Goal: Task Accomplishment & Management: Manage account settings

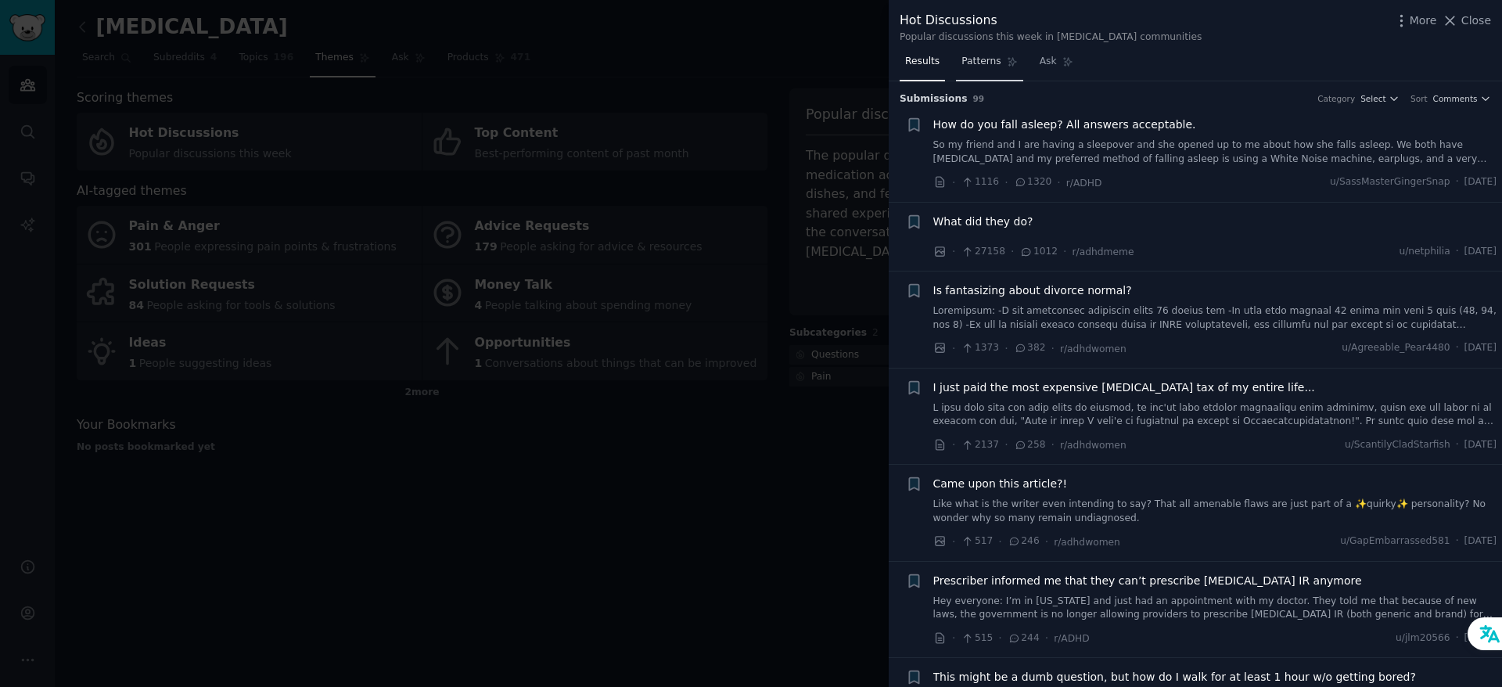
click at [984, 63] on span "Patterns" at bounding box center [980, 62] width 39 height 14
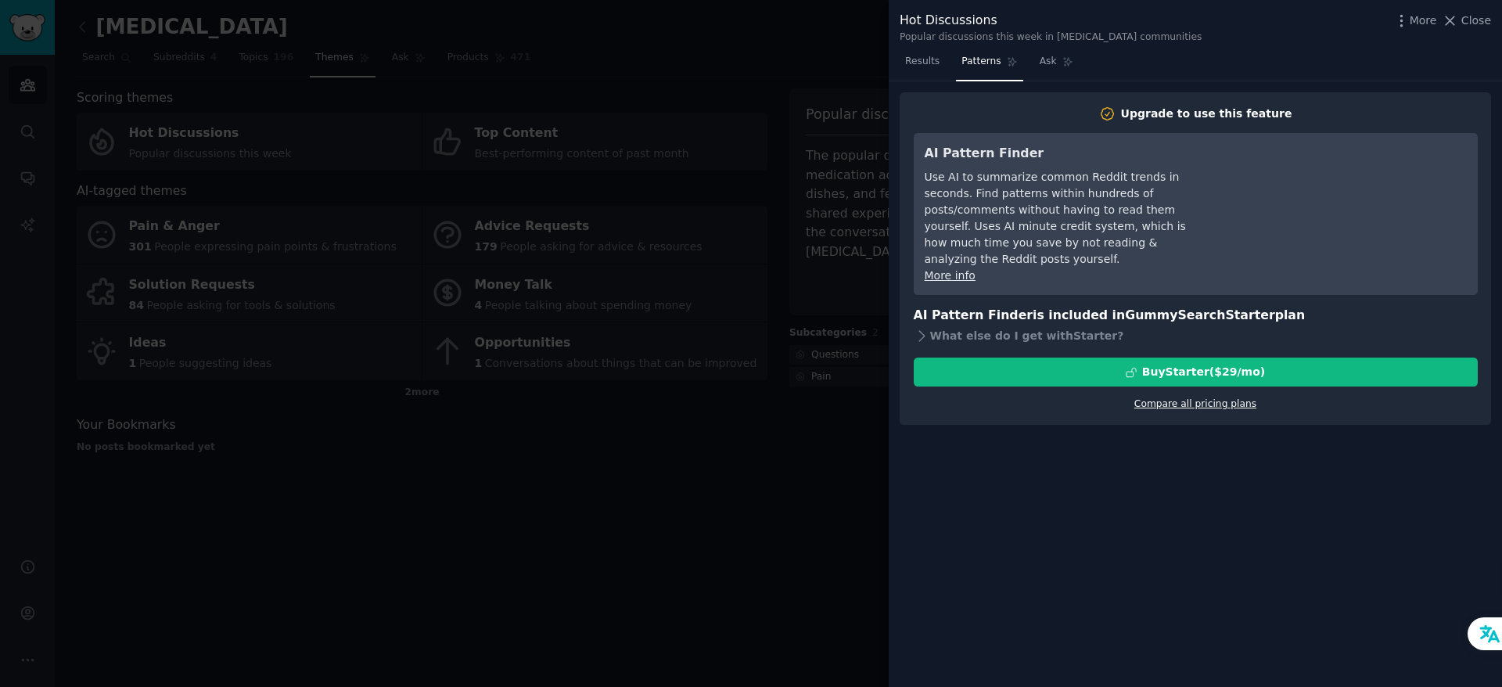
click at [1185, 404] on link "Compare all pricing plans" at bounding box center [1195, 403] width 122 height 11
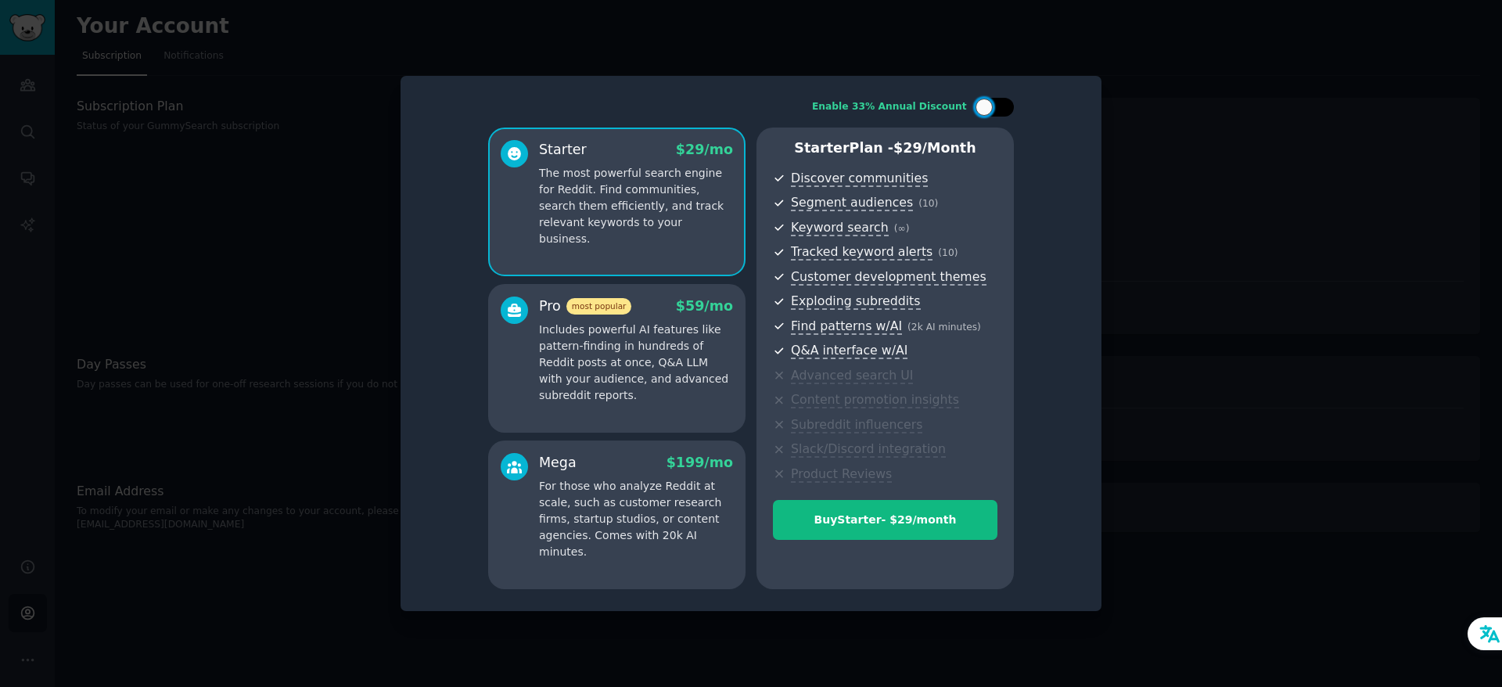
click at [1000, 106] on div at bounding box center [1002, 107] width 8 height 8
checkbox input "true"
click at [1212, 447] on div at bounding box center [751, 343] width 1502 height 687
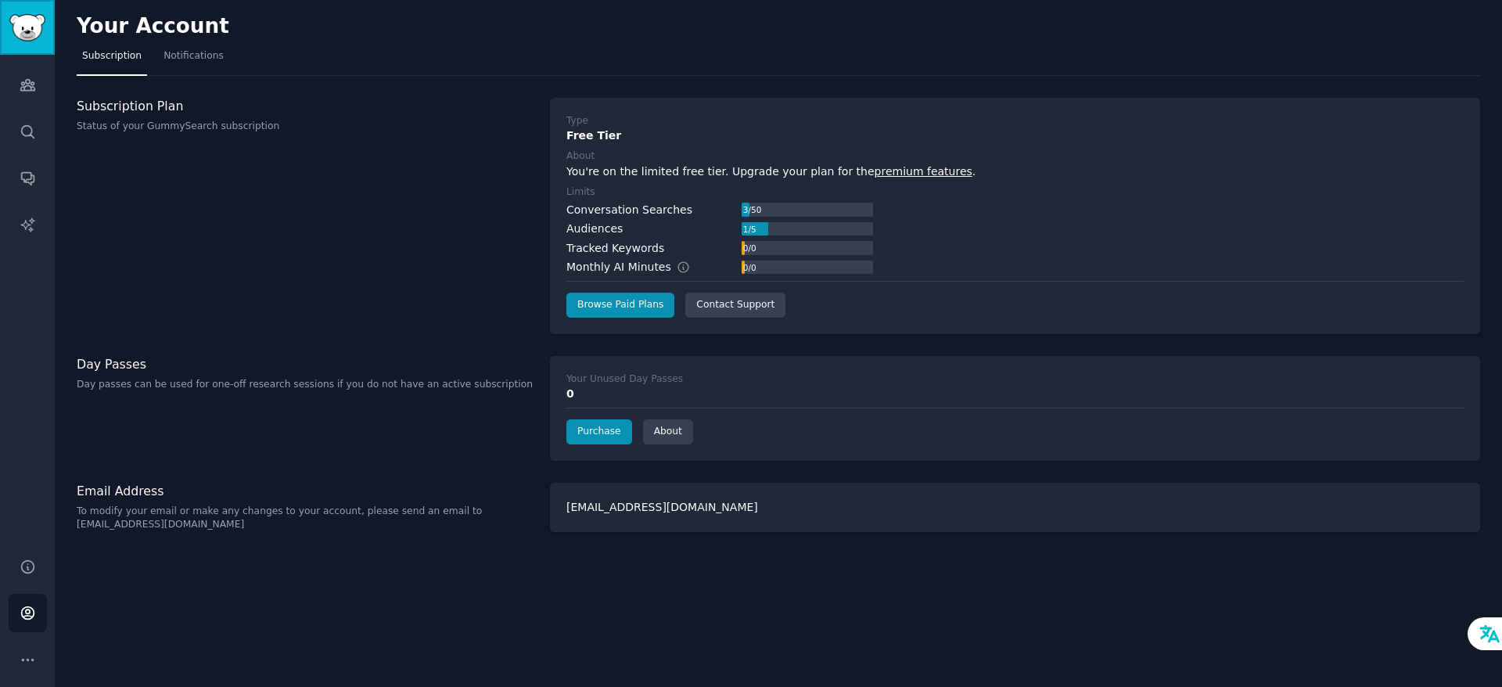
click at [17, 28] on img "Sidebar" at bounding box center [27, 27] width 36 height 27
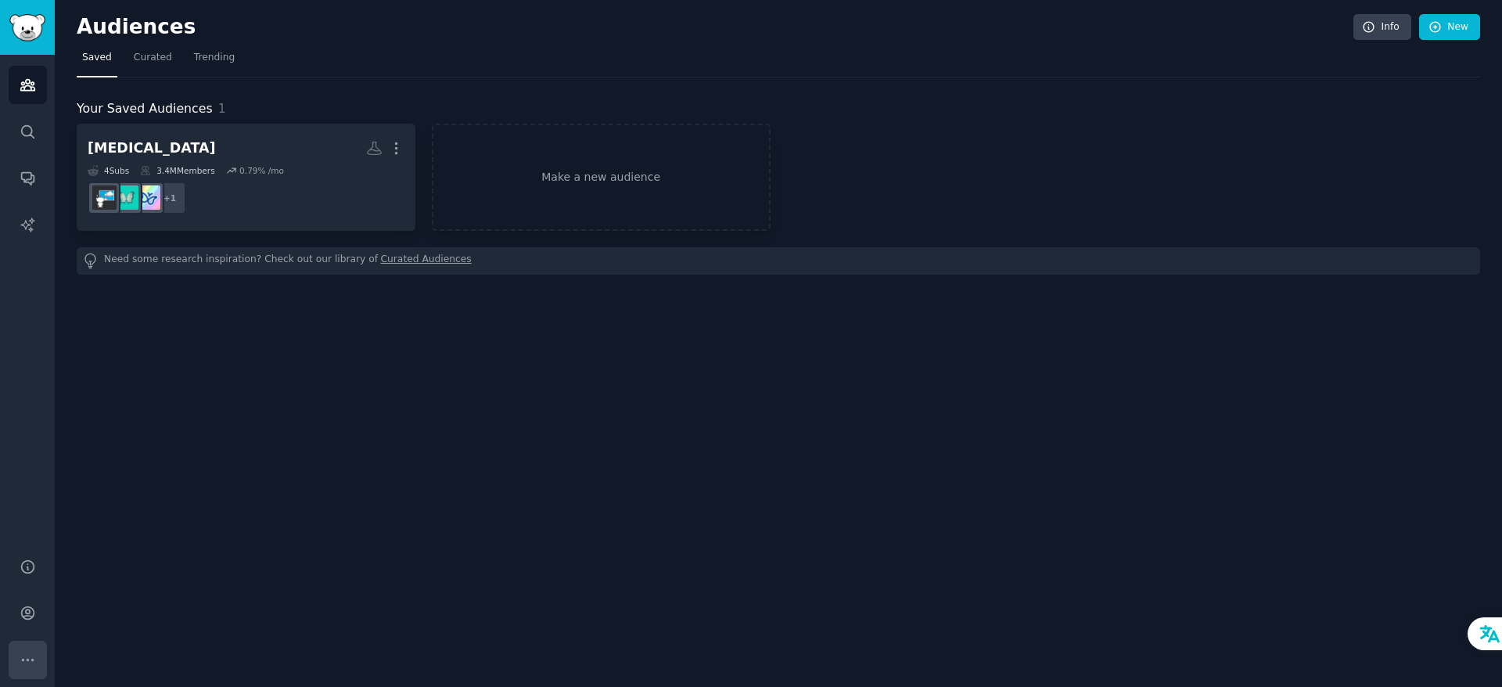
click at [23, 665] on icon "Sidebar" at bounding box center [28, 660] width 16 height 16
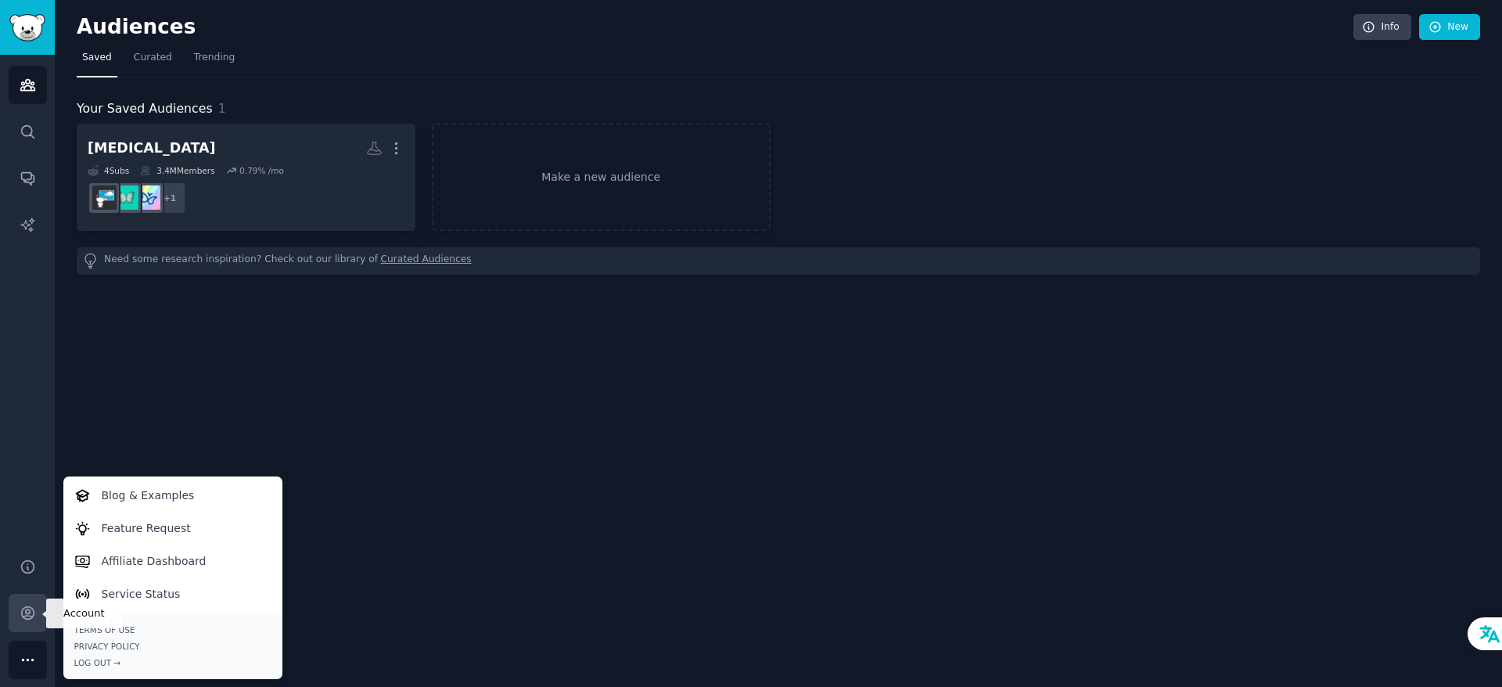
click at [29, 609] on icon "Sidebar" at bounding box center [27, 613] width 13 height 13
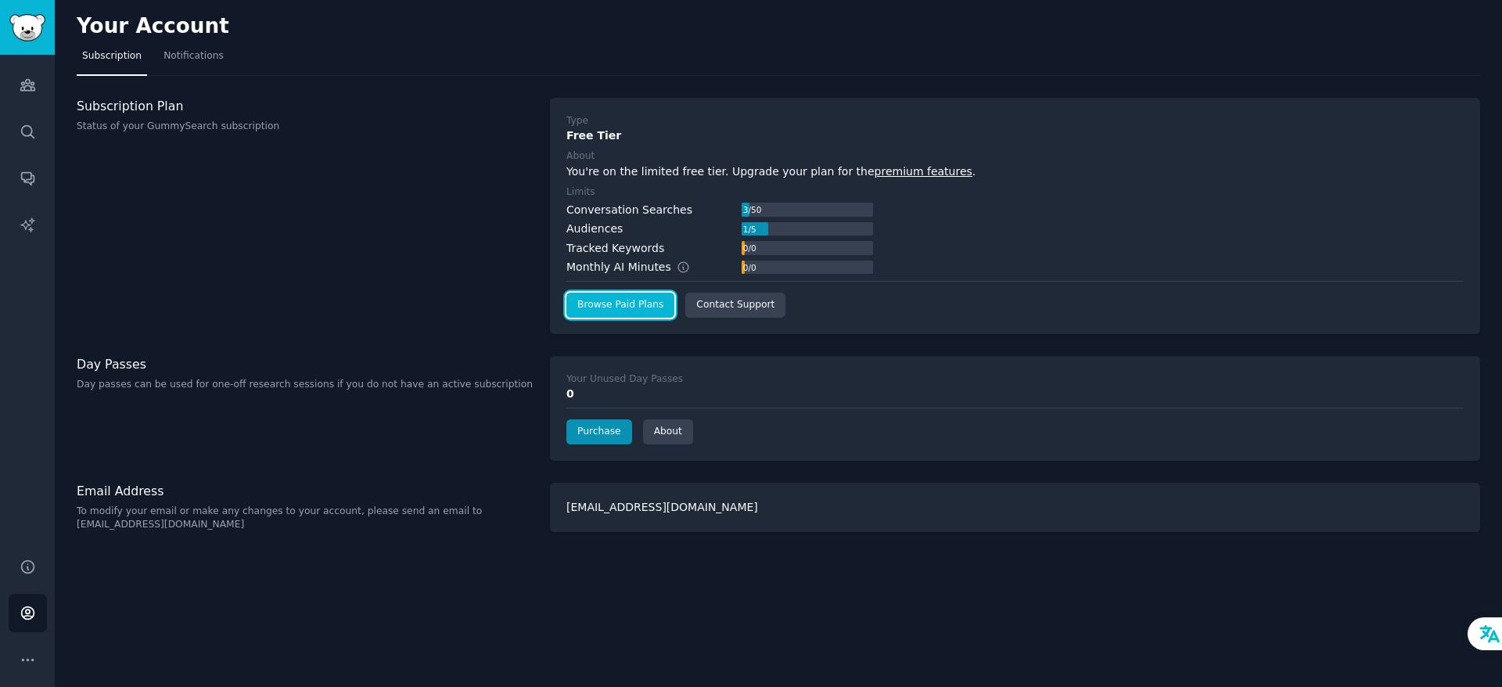
click at [627, 310] on link "Browse Paid Plans" at bounding box center [620, 305] width 108 height 25
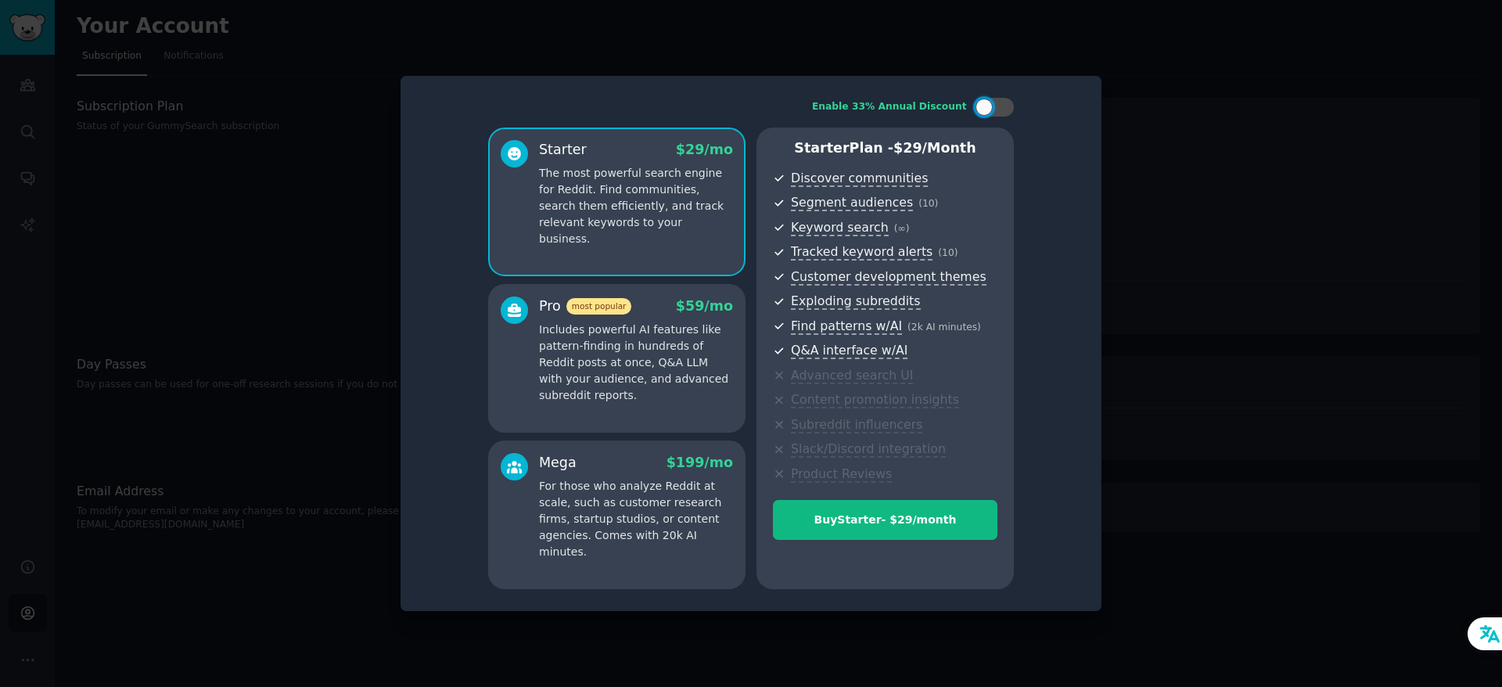
click at [1331, 247] on div at bounding box center [751, 343] width 1502 height 687
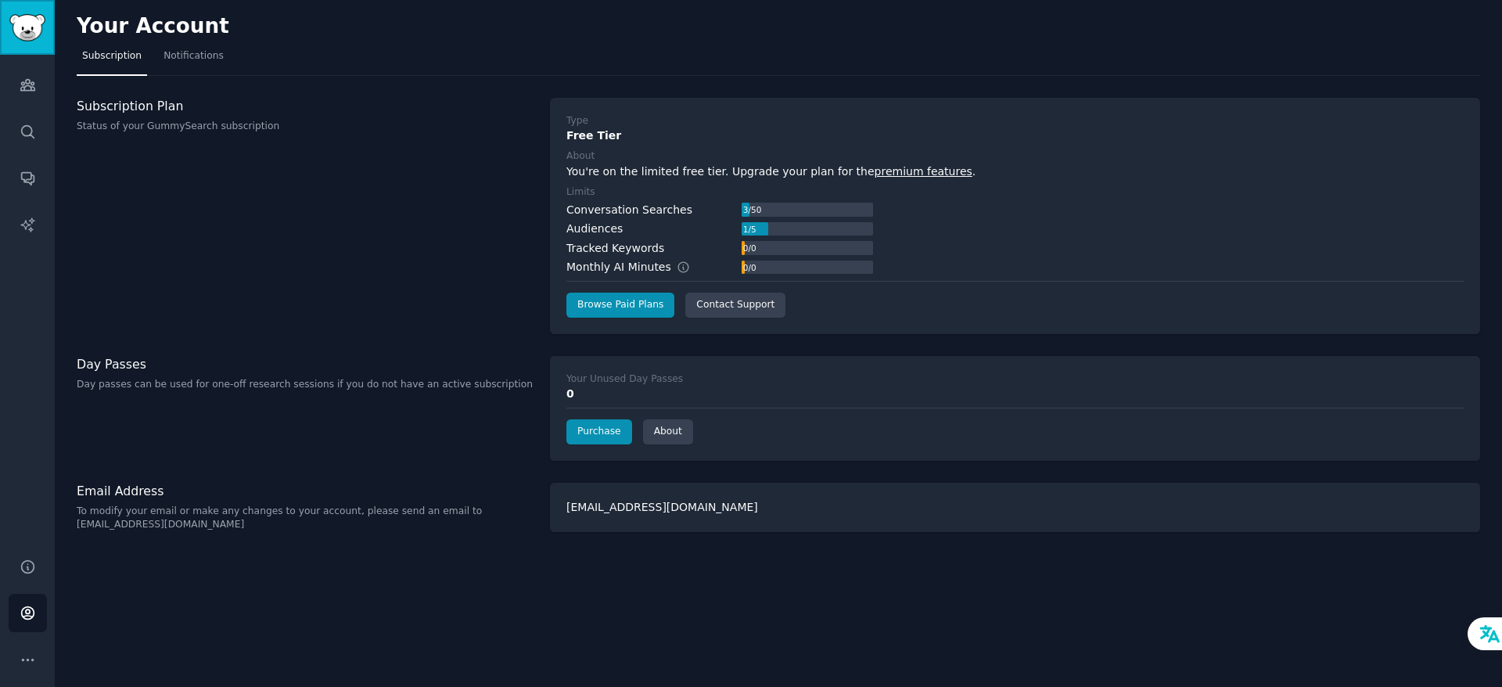
click at [43, 16] on img "Sidebar" at bounding box center [27, 27] width 36 height 27
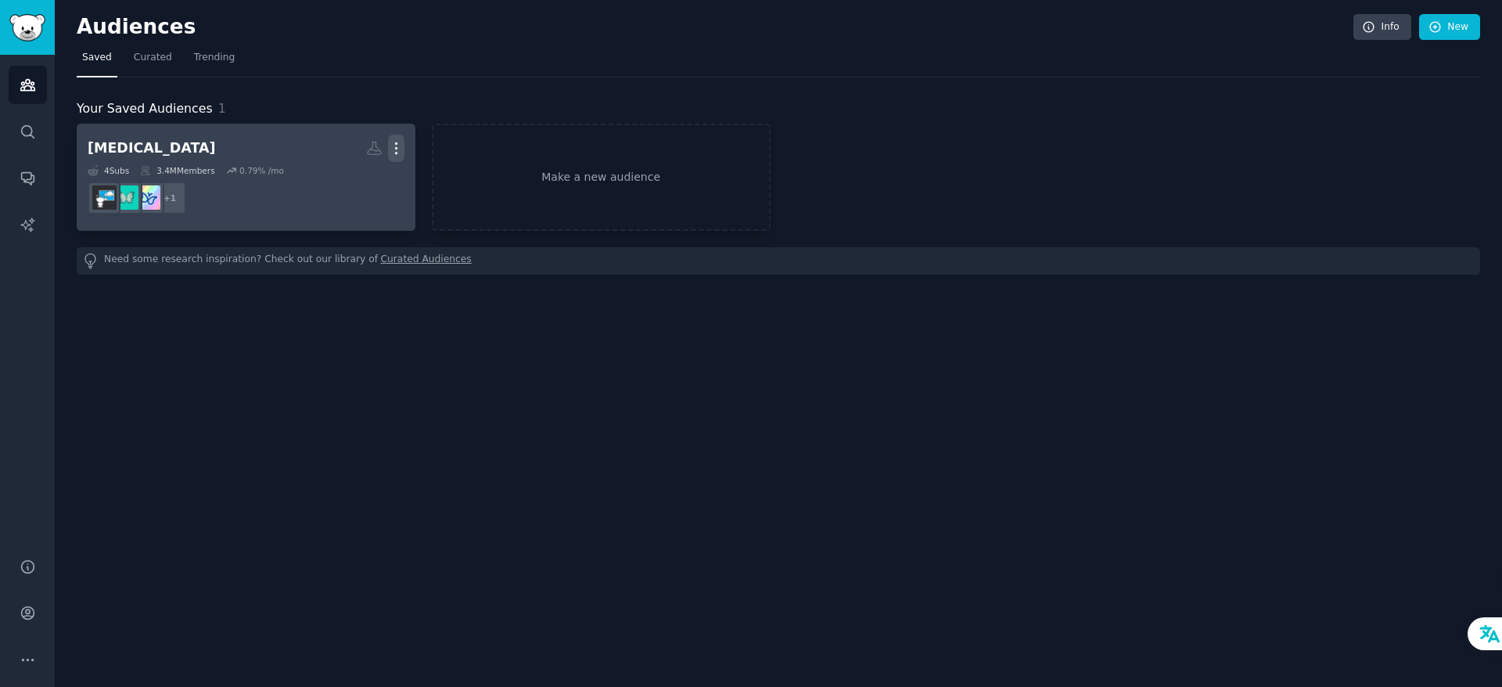
click at [400, 156] on button "More" at bounding box center [396, 148] width 16 height 27
click at [350, 184] on p "Delete" at bounding box center [354, 181] width 36 height 16
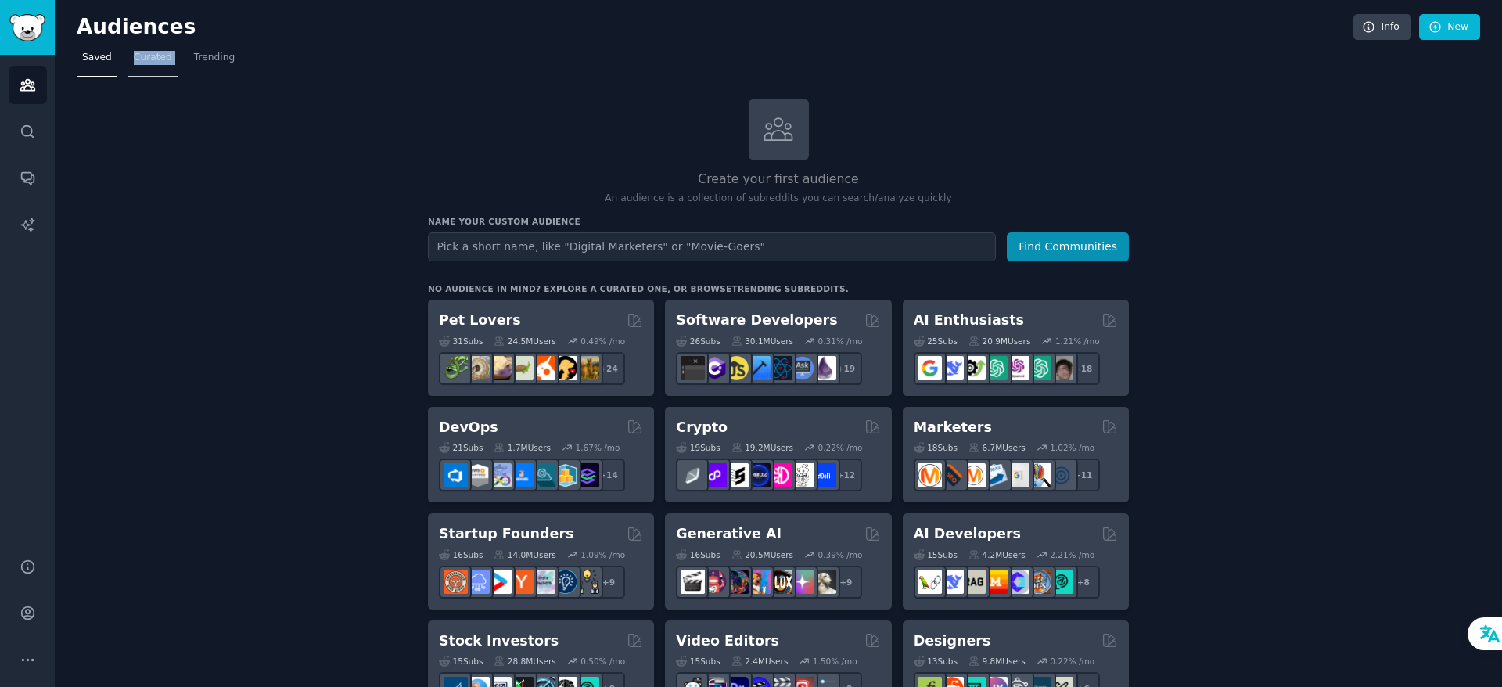
drag, startPoint x: 178, startPoint y: 52, endPoint x: 131, endPoint y: 51, distance: 46.9
click at [131, 51] on nav "Saved Curated Trending" at bounding box center [778, 61] width 1403 height 32
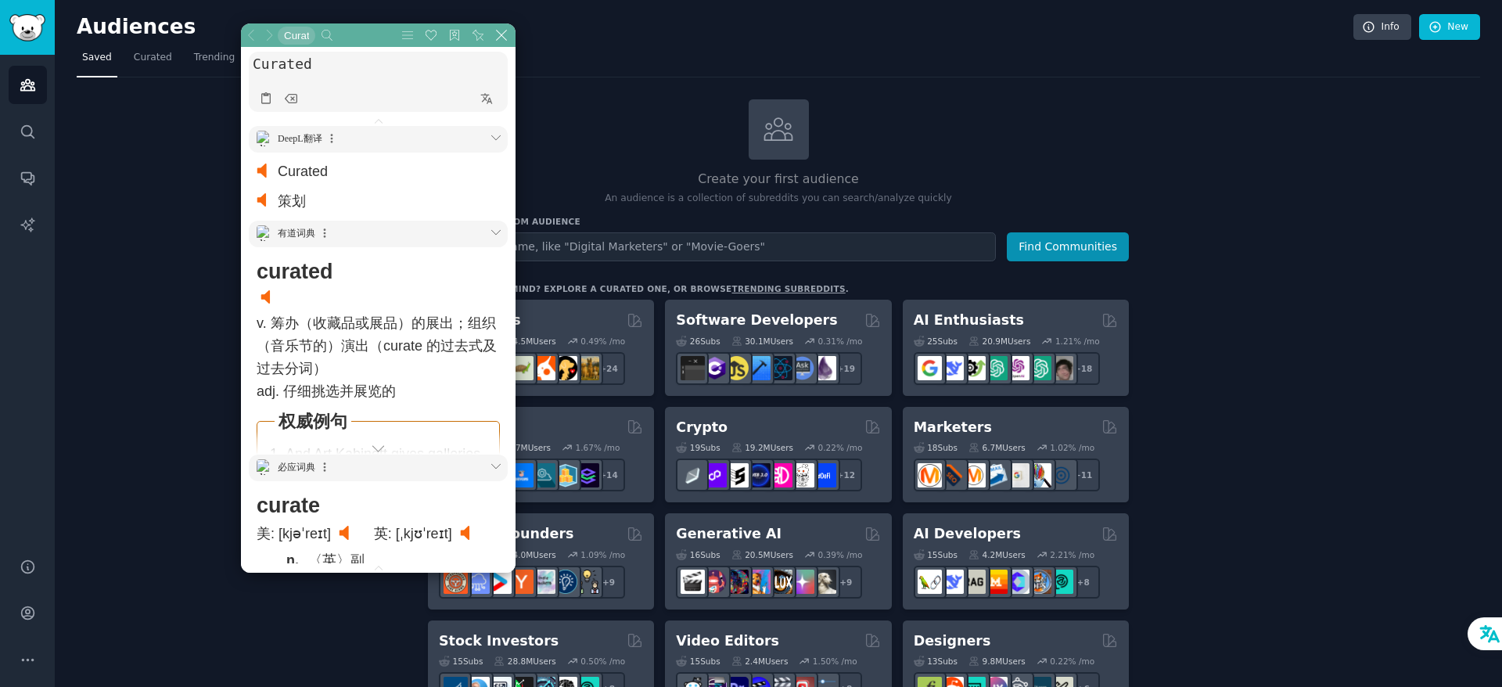
scroll to position [78, 0]
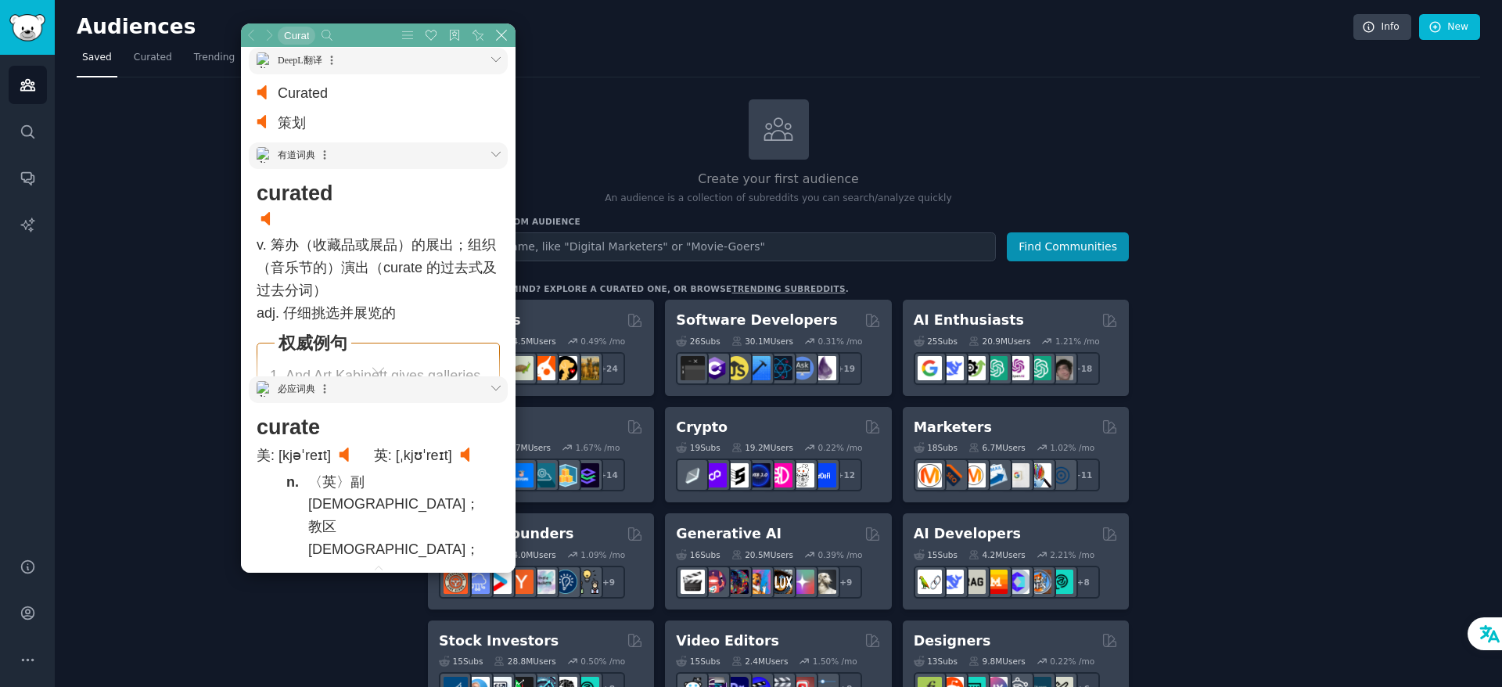
click at [460, 463] on link at bounding box center [468, 454] width 17 height 17
click at [496, 36] on icon at bounding box center [501, 35] width 11 height 11
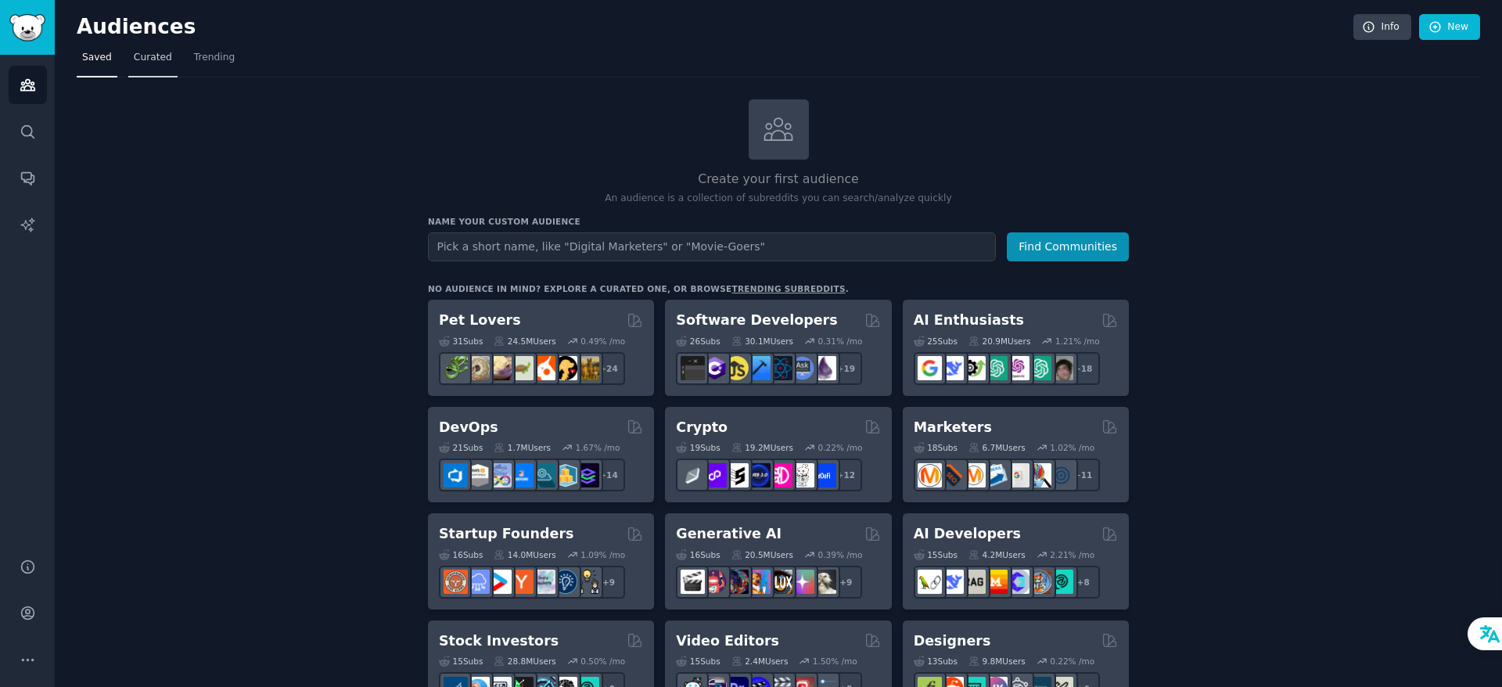
click at [144, 59] on span "Curated" at bounding box center [153, 58] width 38 height 14
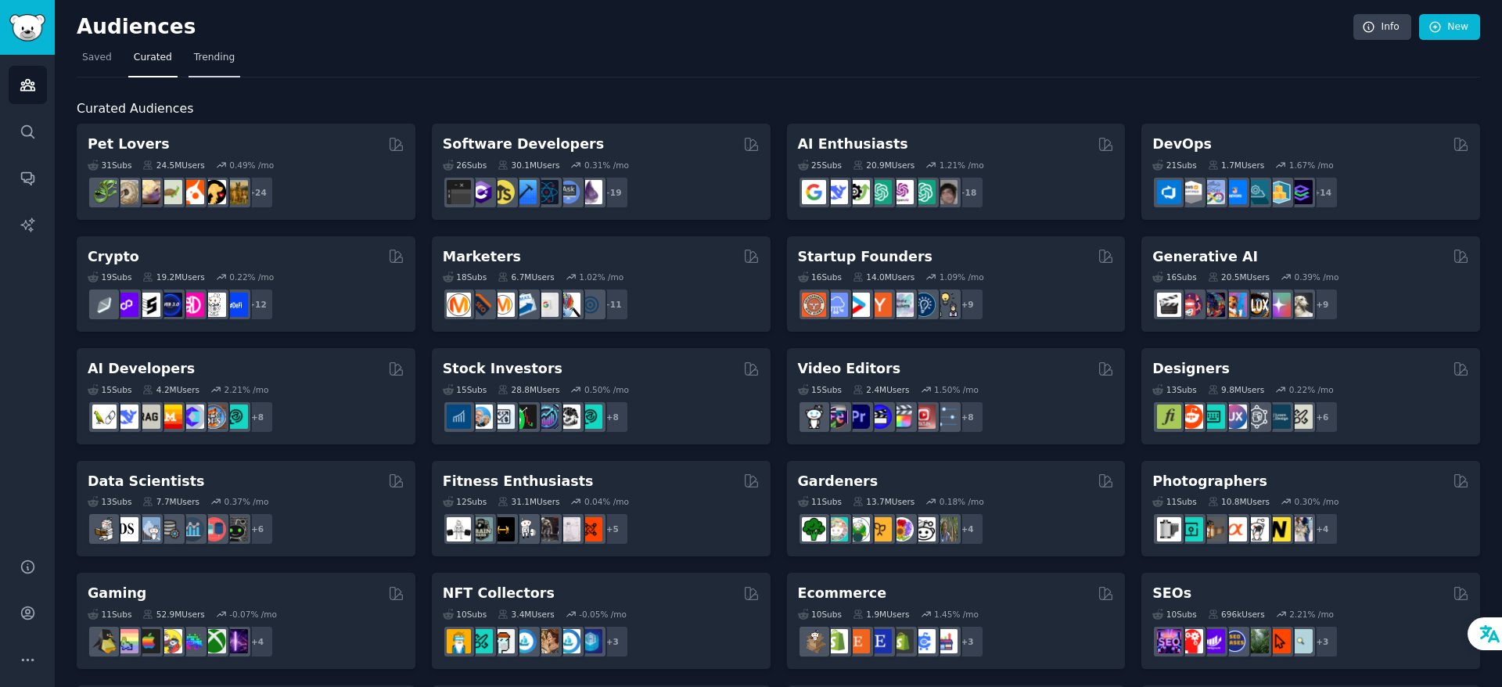
click at [201, 56] on span "Trending" at bounding box center [214, 58] width 41 height 14
